Goal: Task Accomplishment & Management: Use online tool/utility

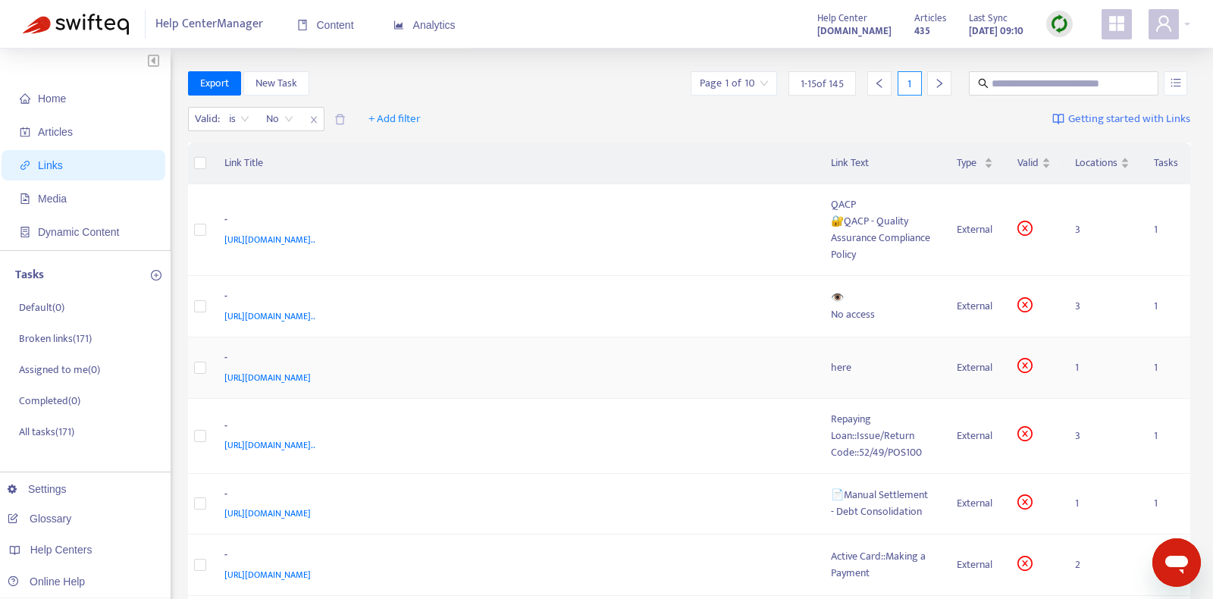
click at [579, 369] on div "[URL][DOMAIN_NAME]" at bounding box center [512, 377] width 577 height 17
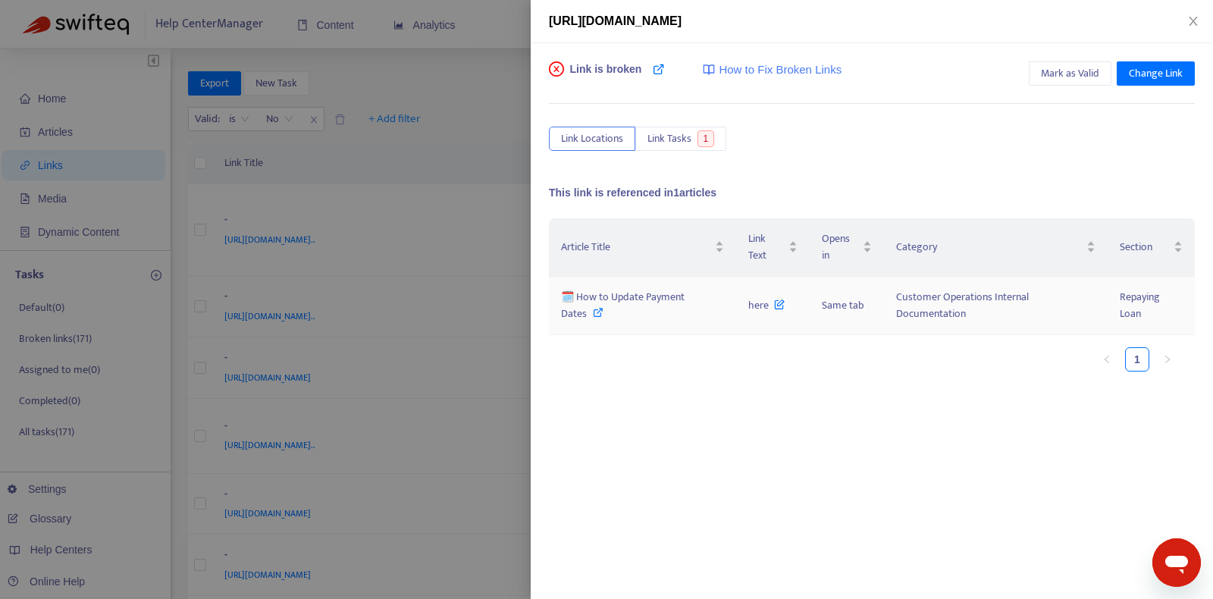
click at [648, 296] on span "🗓️ How to Update Payment Dates" at bounding box center [623, 305] width 124 height 34
click at [755, 305] on span "here" at bounding box center [766, 305] width 36 height 17
click at [604, 300] on span "🗓️ How to Update Payment Dates" at bounding box center [623, 305] width 124 height 34
click at [1147, 74] on span "Change Link" at bounding box center [1156, 73] width 54 height 17
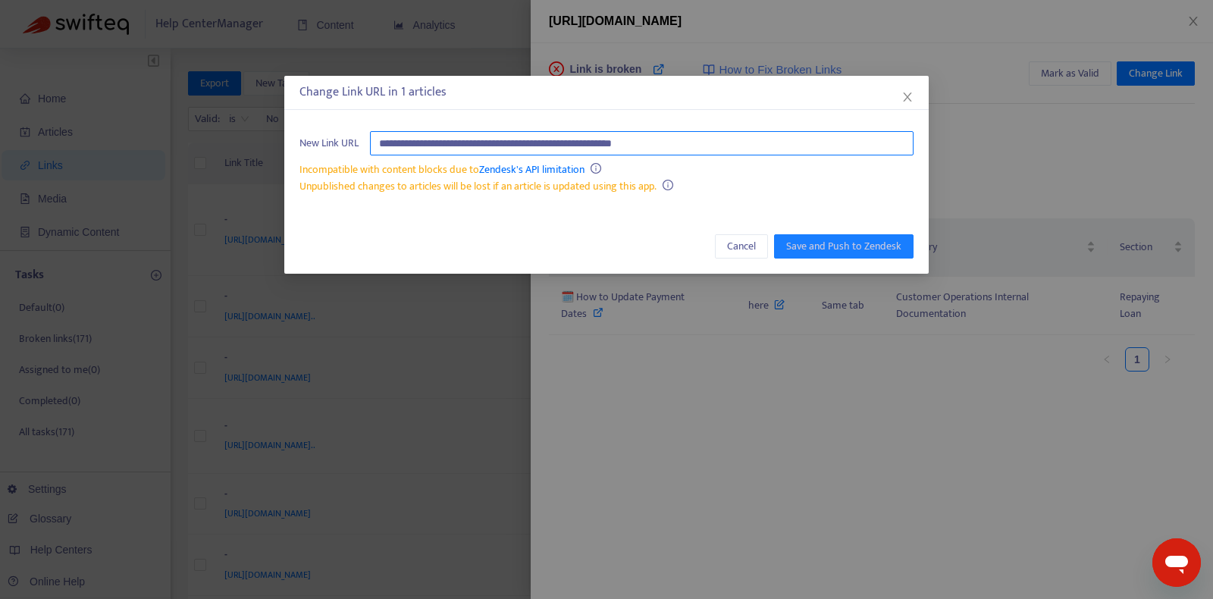
click at [752, 143] on input "**********" at bounding box center [642, 143] width 544 height 24
paste input "**********"
type input "**********"
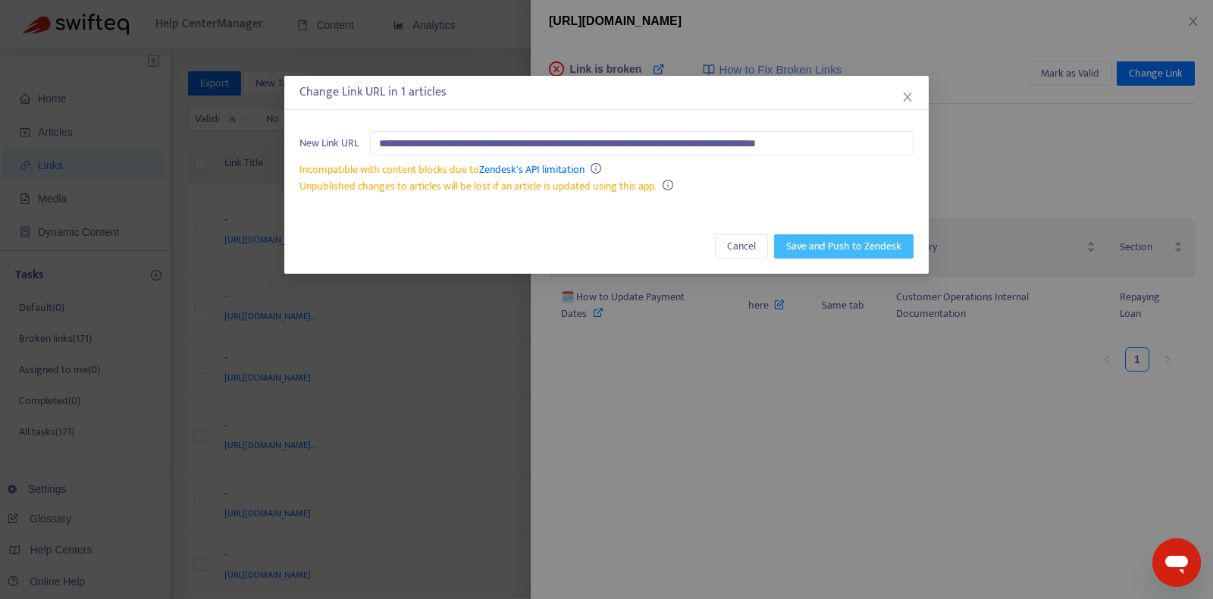
click at [860, 246] on span "Save and Push to Zendesk" at bounding box center [843, 246] width 115 height 17
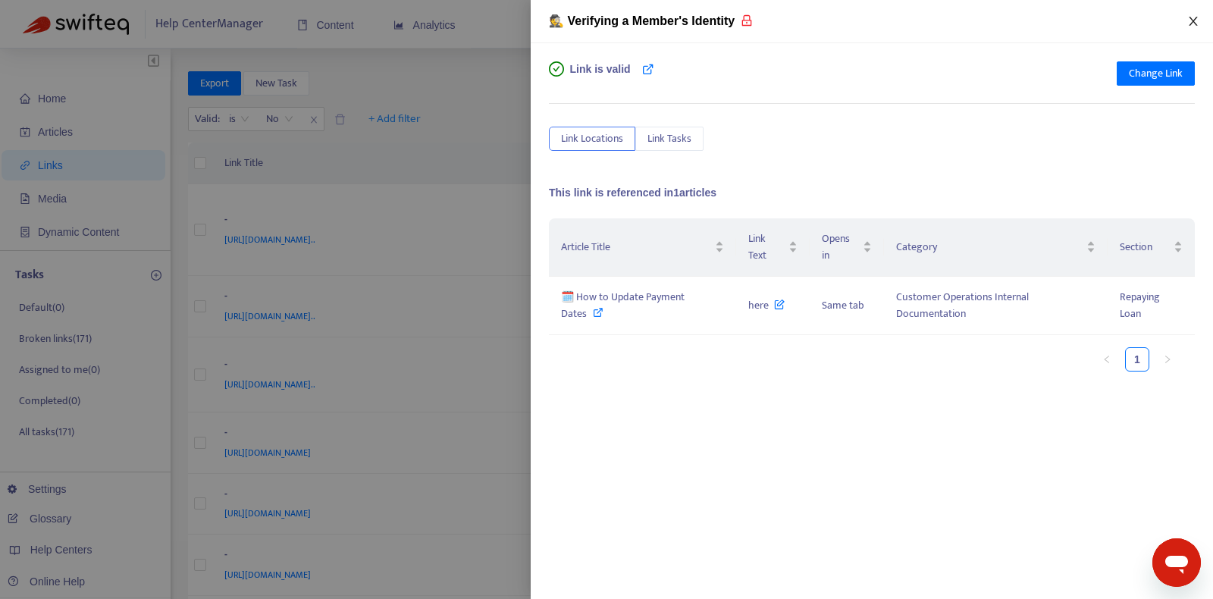
click at [1188, 23] on icon "close" at bounding box center [1194, 21] width 12 height 12
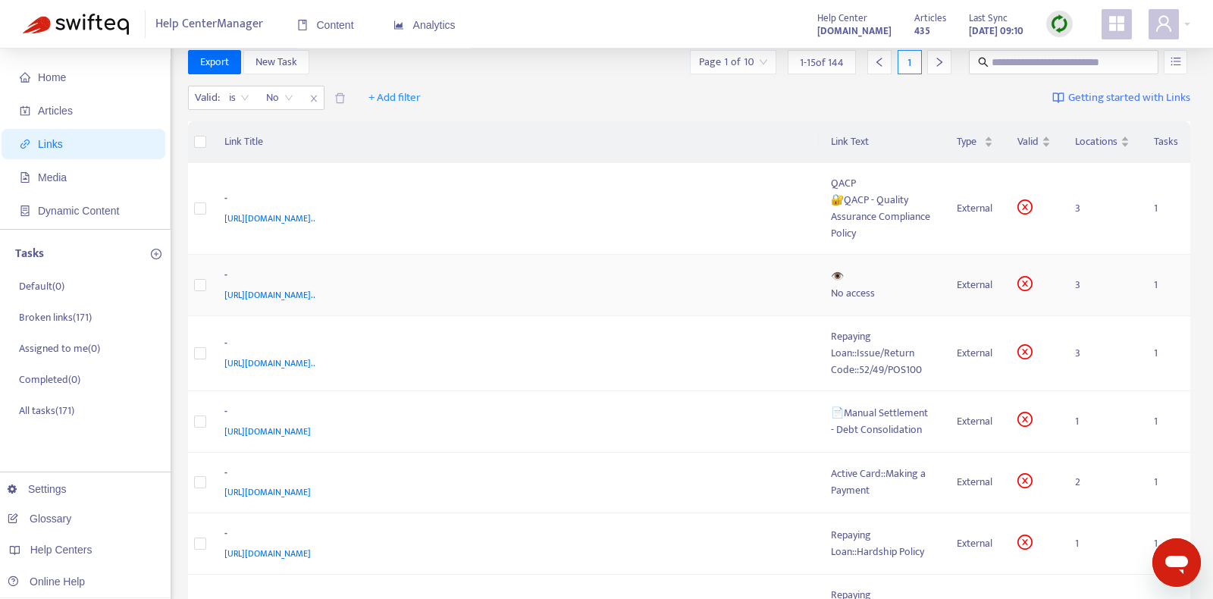
scroll to position [25, 0]
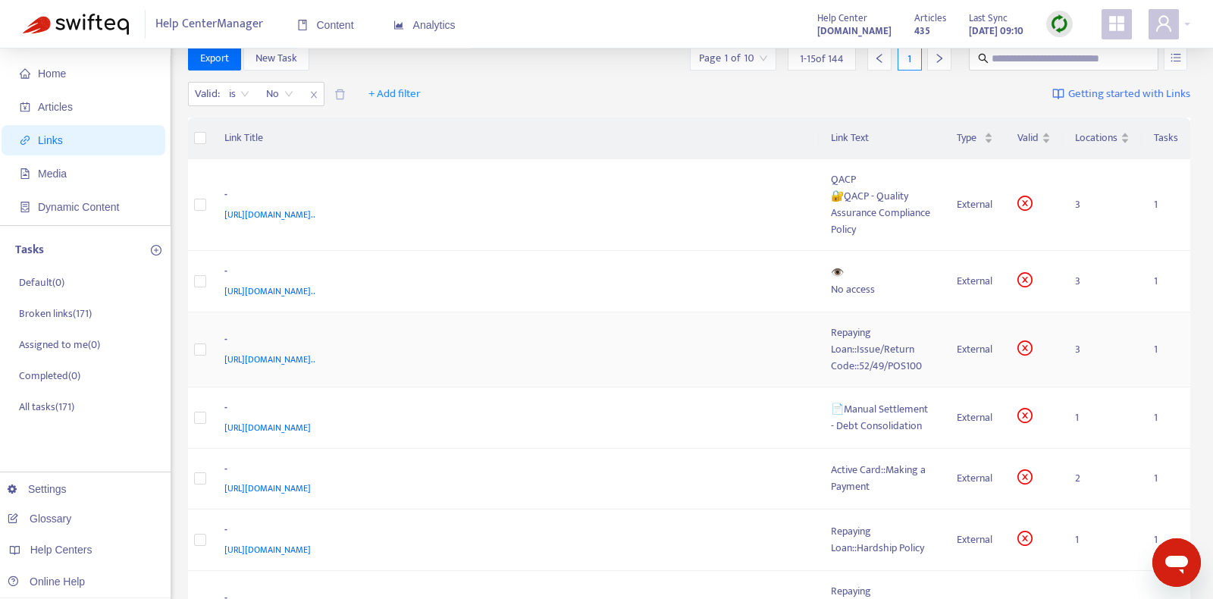
click at [697, 331] on div "-" at bounding box center [512, 341] width 577 height 20
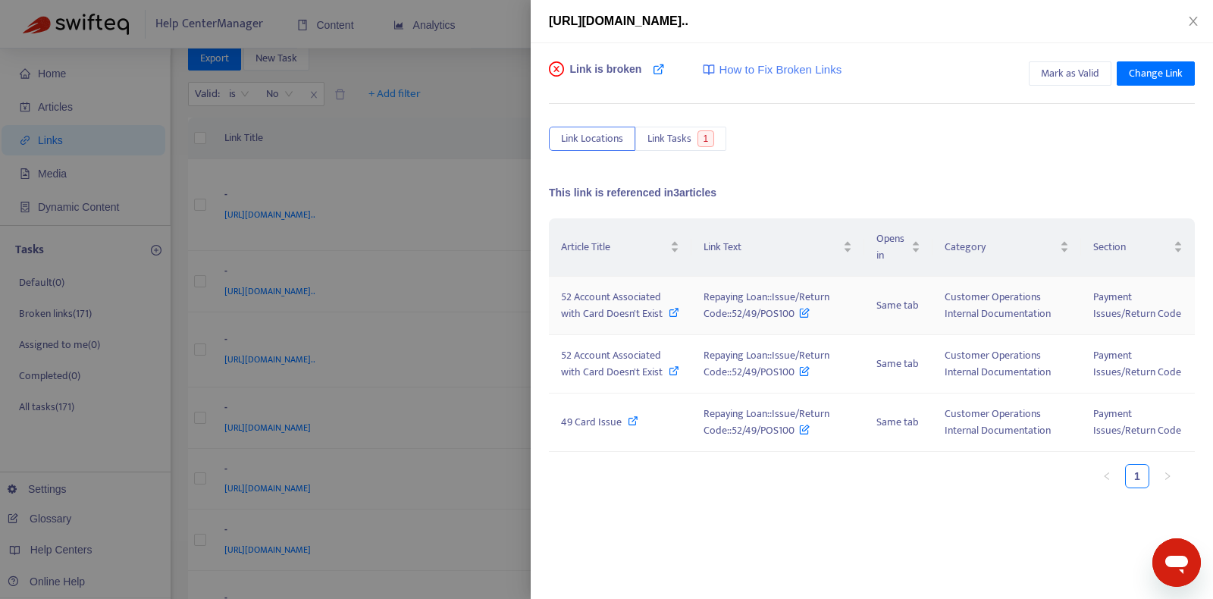
click at [670, 310] on icon at bounding box center [674, 312] width 11 height 11
click at [632, 416] on icon at bounding box center [633, 421] width 11 height 11
copy span "Repaying Loan::Issue/Return Code::52/49/POS100"
drag, startPoint x: 700, startPoint y: 295, endPoint x: 794, endPoint y: 315, distance: 96.1
click at [794, 315] on td "Repaying Loan::Issue/Return Code::52/49/POS100" at bounding box center [779, 306] width 174 height 58
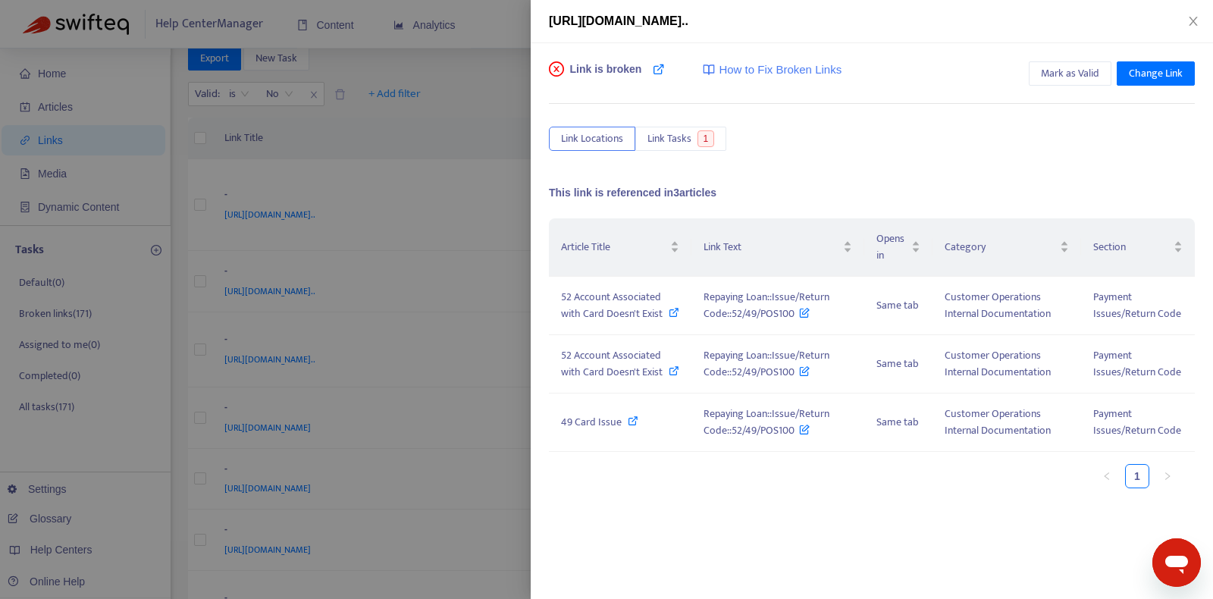
click at [761, 528] on div "Link is broken How to Fix Broken Links Mark as Valid Change Link Link Locations…" at bounding box center [872, 321] width 682 height 556
click at [1073, 69] on span "Mark as Valid" at bounding box center [1070, 73] width 58 height 17
click at [1194, 17] on icon "close" at bounding box center [1194, 21] width 12 height 12
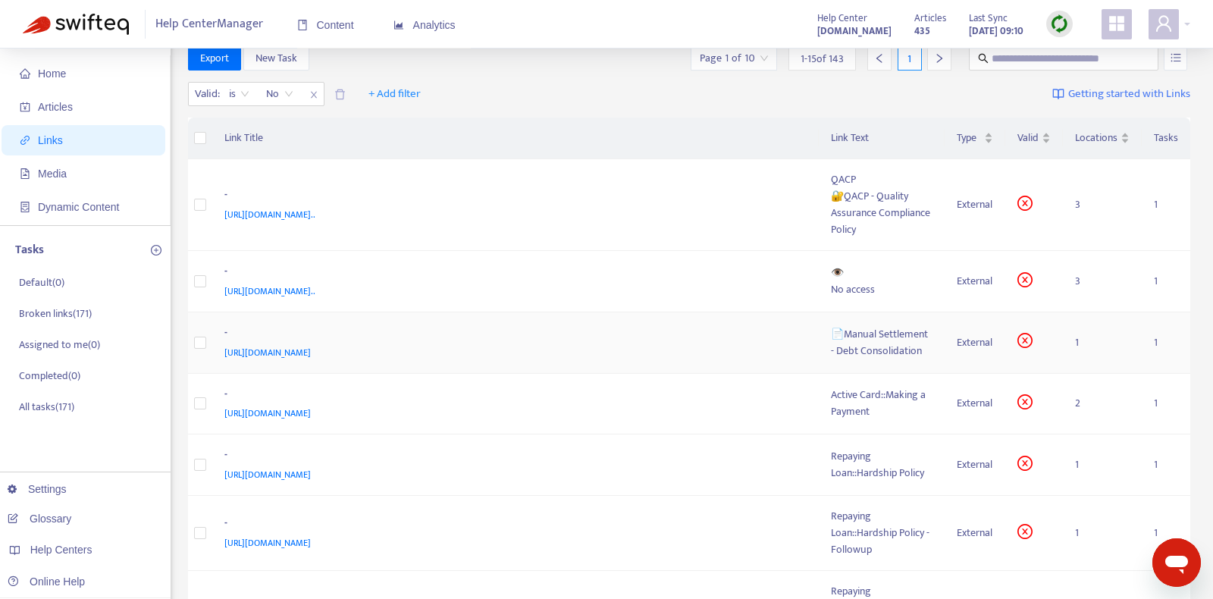
click at [695, 339] on div "-" at bounding box center [512, 335] width 577 height 20
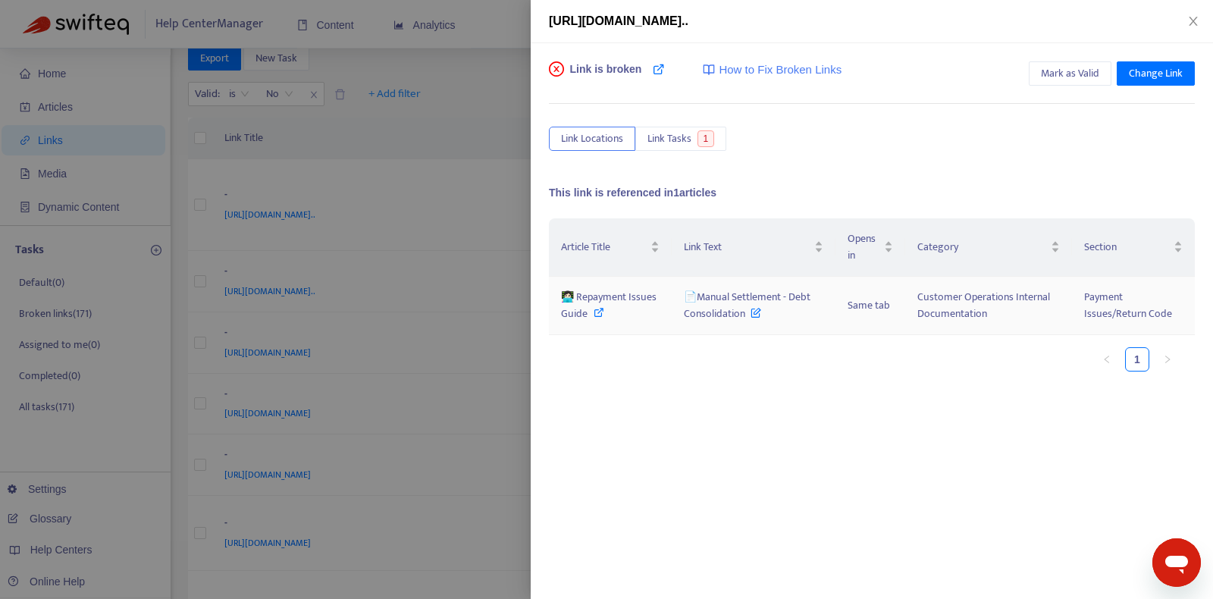
click at [618, 294] on span "👩🏻‍💻 Repayment Issues Guide" at bounding box center [609, 305] width 96 height 34
click at [753, 310] on icon at bounding box center [756, 309] width 11 height 17
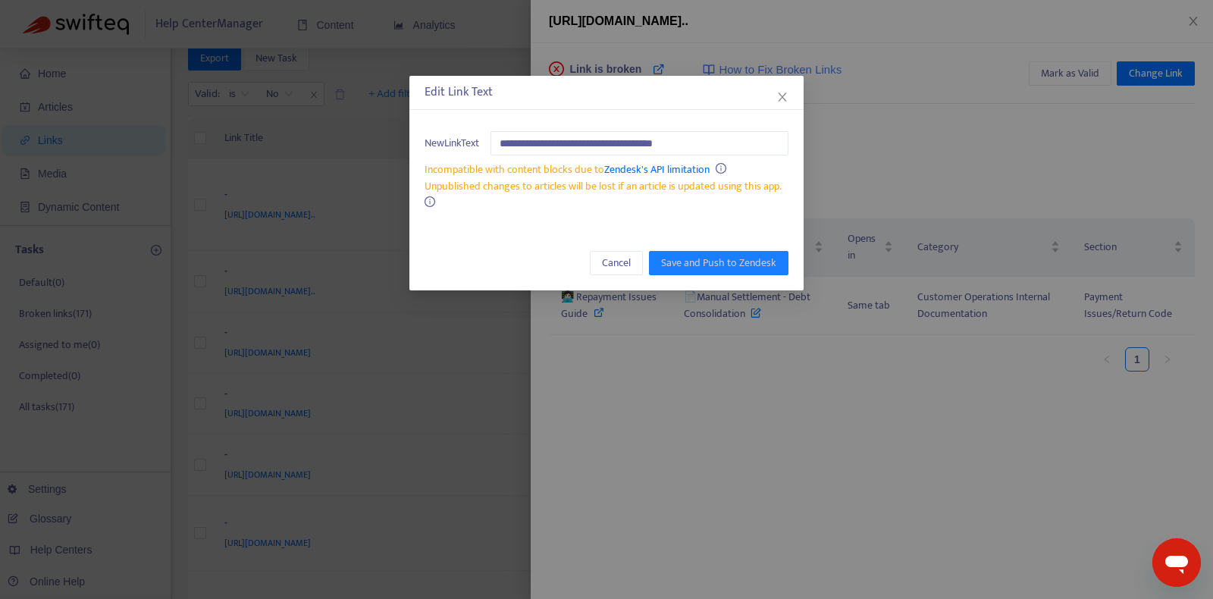
click at [755, 337] on div "**********" at bounding box center [606, 299] width 1213 height 599
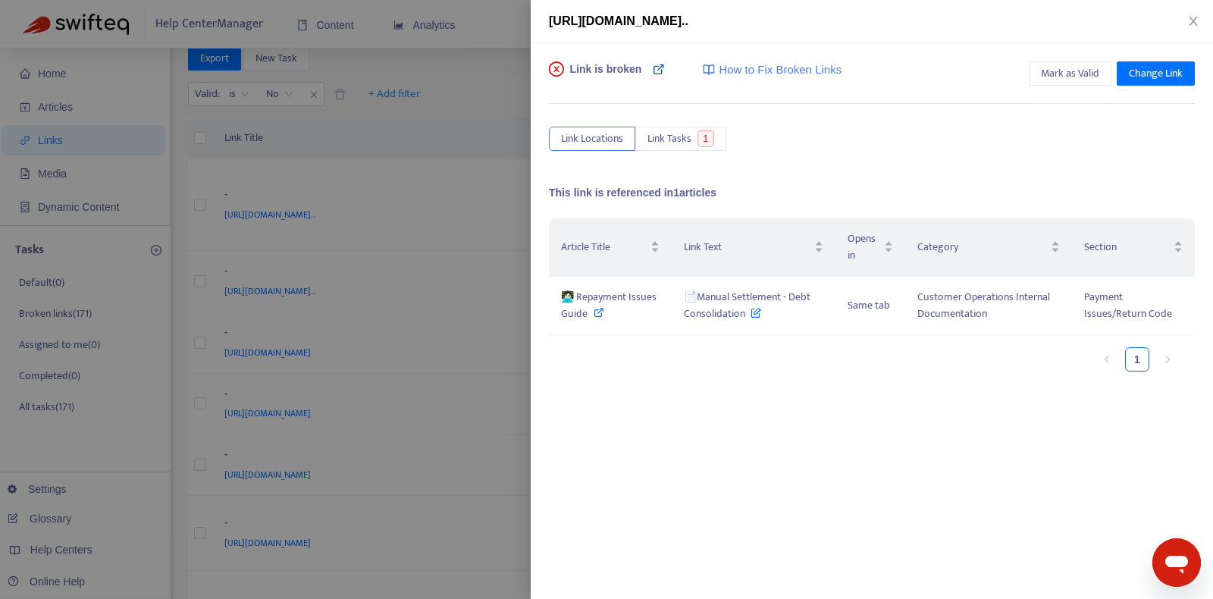
click at [657, 65] on icon at bounding box center [659, 69] width 12 height 12
copy span "📄Manual Settlement - Debt Consolidation"
drag, startPoint x: 678, startPoint y: 297, endPoint x: 747, endPoint y: 316, distance: 71.8
click at [747, 316] on td "📄Manual Settlement - Debt Consolidation" at bounding box center [754, 306] width 164 height 58
click at [1137, 72] on span "Change Link" at bounding box center [1156, 73] width 54 height 17
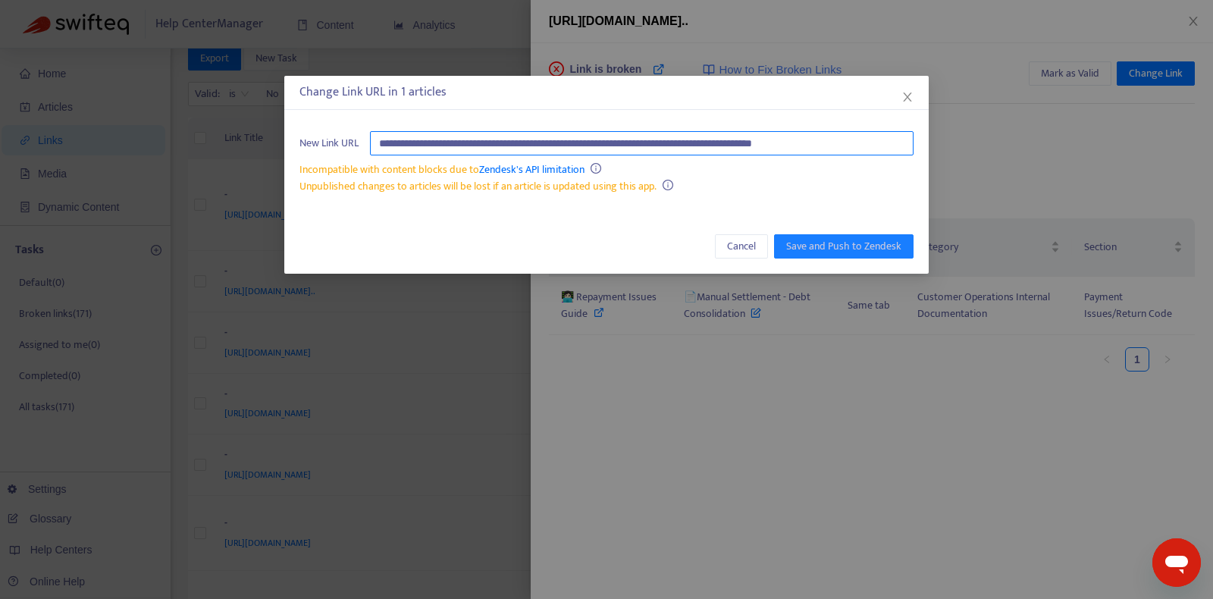
click at [764, 140] on input "**********" at bounding box center [642, 143] width 544 height 24
paste input "**********"
type input "**********"
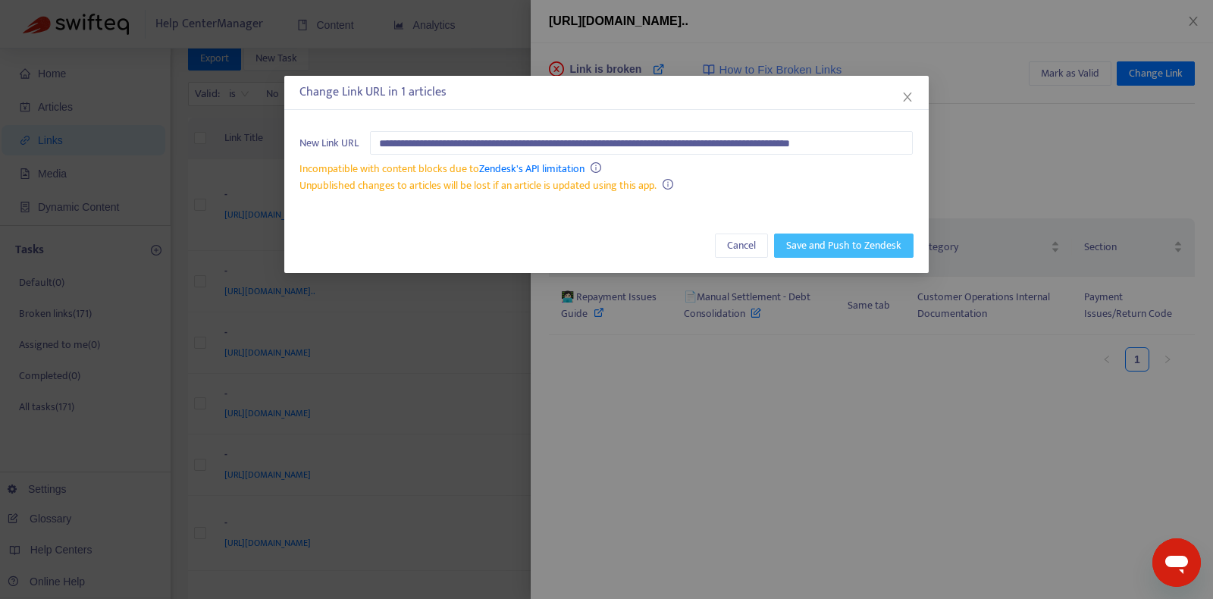
click at [861, 243] on span "Save and Push to Zendesk" at bounding box center [843, 245] width 115 height 17
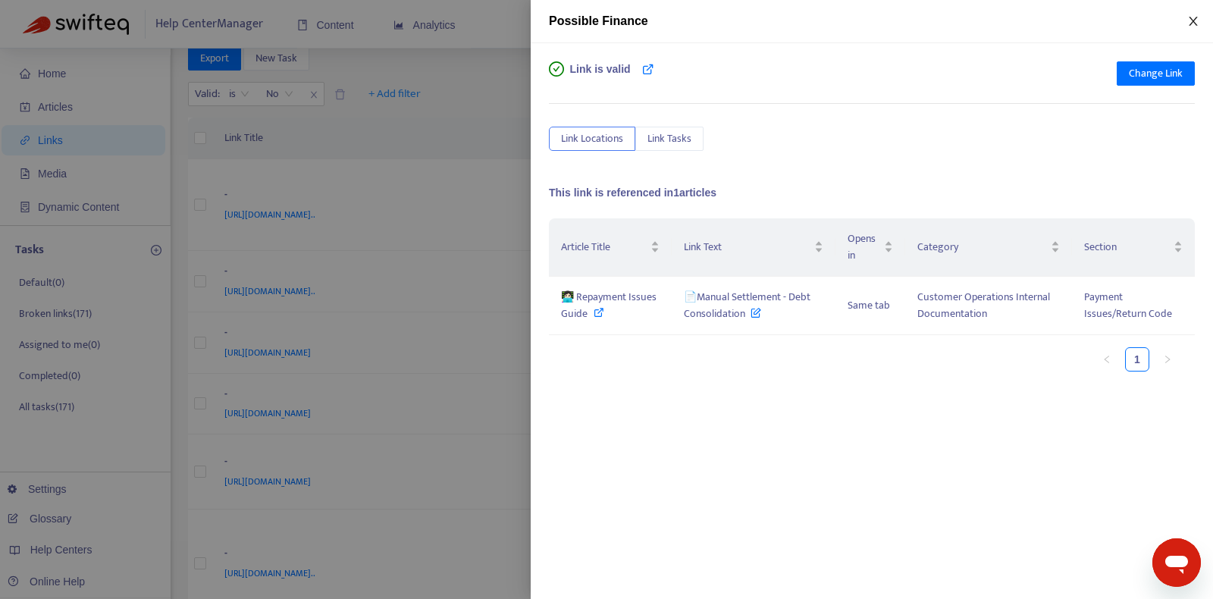
click at [1191, 18] on icon "close" at bounding box center [1193, 21] width 8 height 9
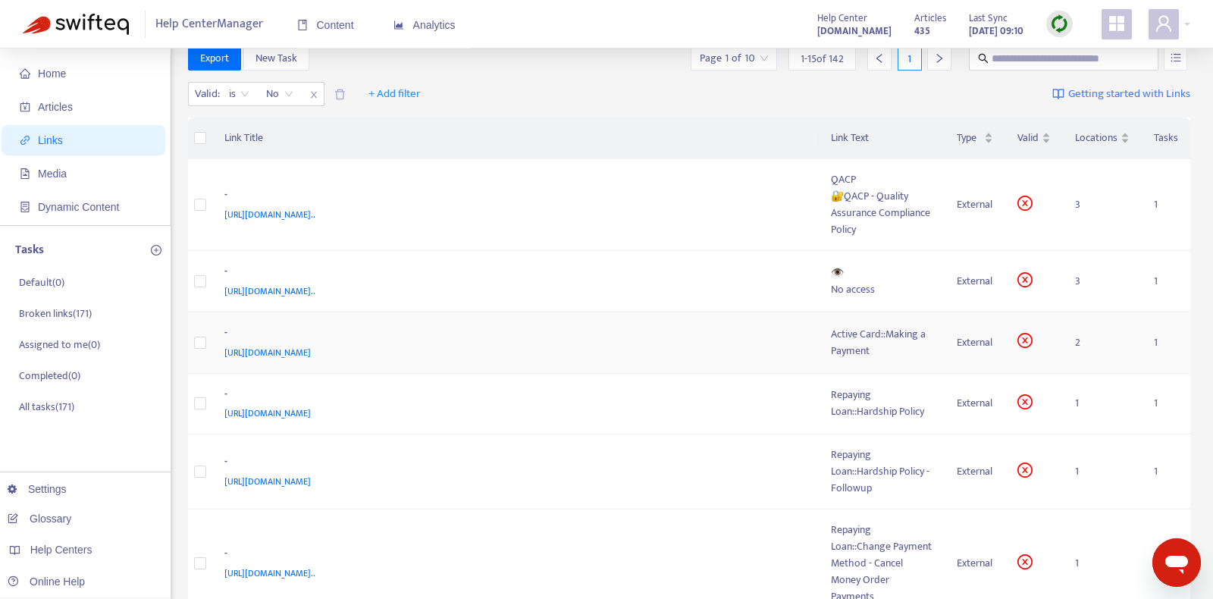
click at [702, 347] on div "[URL][DOMAIN_NAME]" at bounding box center [512, 352] width 577 height 17
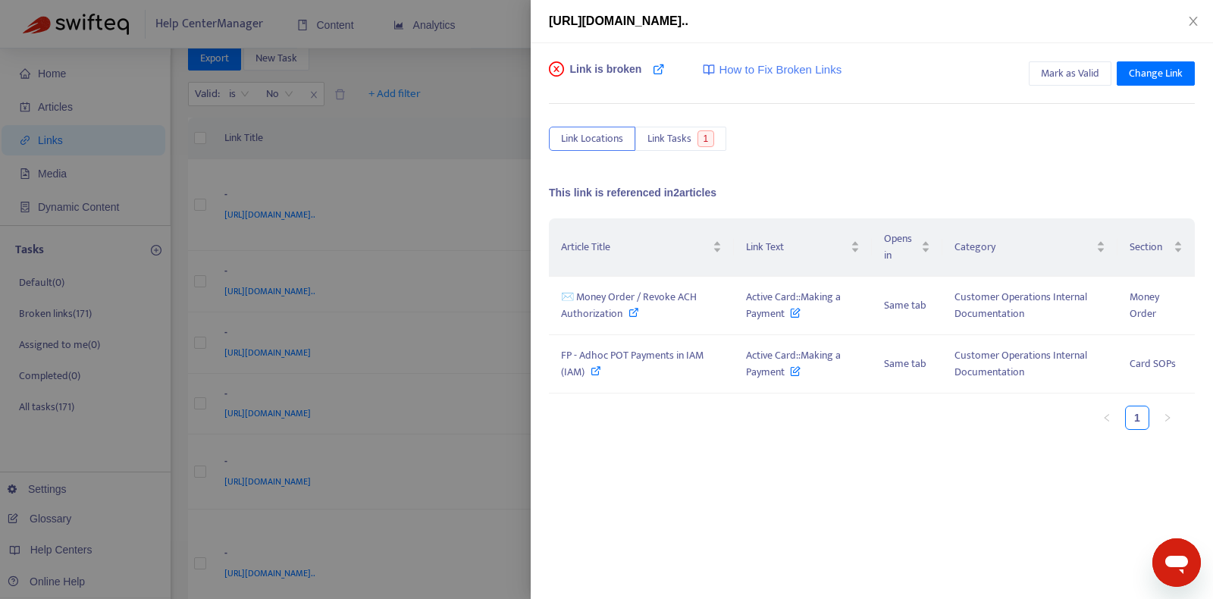
click at [412, 273] on div at bounding box center [606, 299] width 1213 height 599
